Goal: Task Accomplishment & Management: Manage account settings

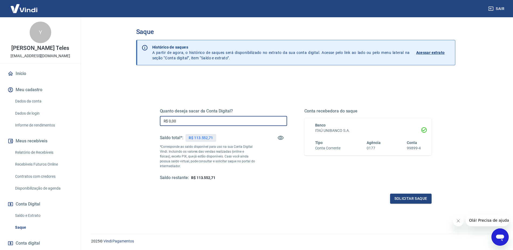
drag, startPoint x: 181, startPoint y: 119, endPoint x: 159, endPoint y: 120, distance: 22.4
click at [163, 120] on input "R$ 0,00" at bounding box center [223, 121] width 127 height 10
type input "R$ 45.000,00"
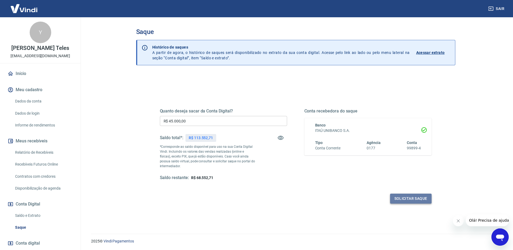
click at [395, 198] on button "Solicitar saque" at bounding box center [410, 198] width 41 height 10
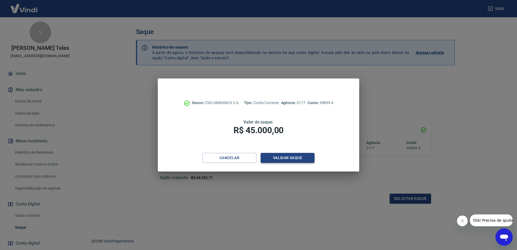
click at [292, 154] on button "Validar saque" at bounding box center [288, 158] width 54 height 10
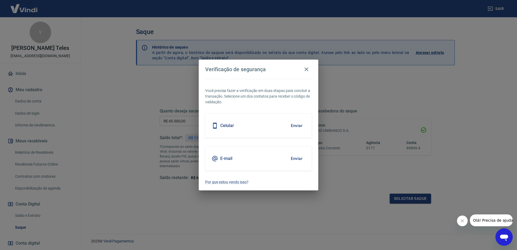
drag, startPoint x: 293, startPoint y: 158, endPoint x: 173, endPoint y: 71, distance: 148.1
click at [293, 158] on button "Enviar" at bounding box center [297, 158] width 18 height 11
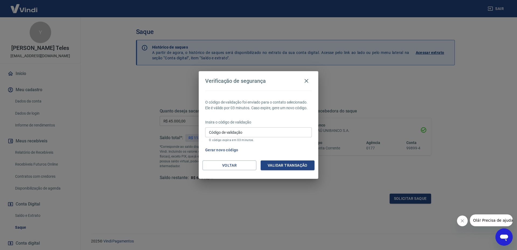
click at [227, 131] on input "Código de validação" at bounding box center [258, 132] width 107 height 10
paste input "268511"
type input "268511"
click at [294, 171] on div "Voltar Validar transação" at bounding box center [259, 169] width 120 height 19
click at [293, 166] on button "Validar transação" at bounding box center [288, 165] width 54 height 10
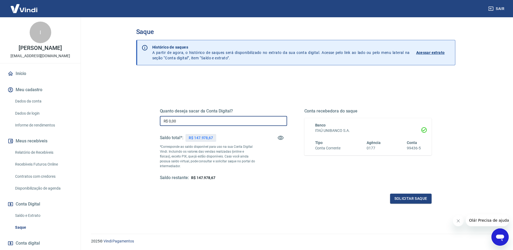
click at [178, 117] on input "R$ 0,00" at bounding box center [223, 121] width 127 height 10
type input "R$ 45.000,00"
click at [409, 201] on button "Solicitar saque" at bounding box center [410, 198] width 41 height 10
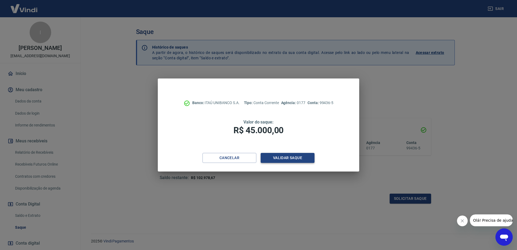
click at [308, 159] on button "Validar saque" at bounding box center [288, 158] width 54 height 10
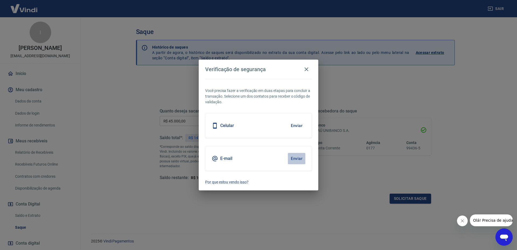
click at [294, 156] on button "Enviar" at bounding box center [297, 158] width 18 height 11
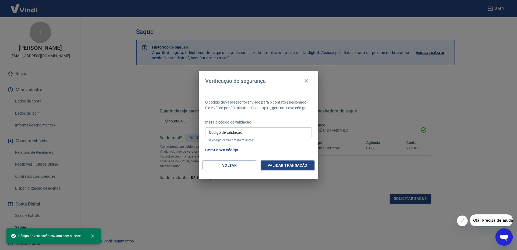
click at [241, 133] on input "Código de validação" at bounding box center [258, 132] width 107 height 10
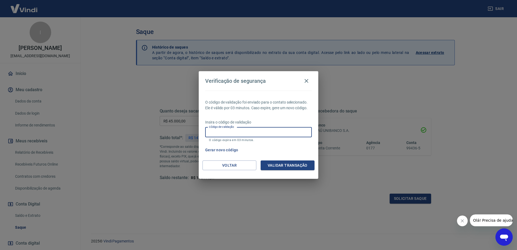
paste input "887385"
type input "887385"
click at [283, 161] on button "Validar transação" at bounding box center [288, 165] width 54 height 10
